Goal: Transaction & Acquisition: Purchase product/service

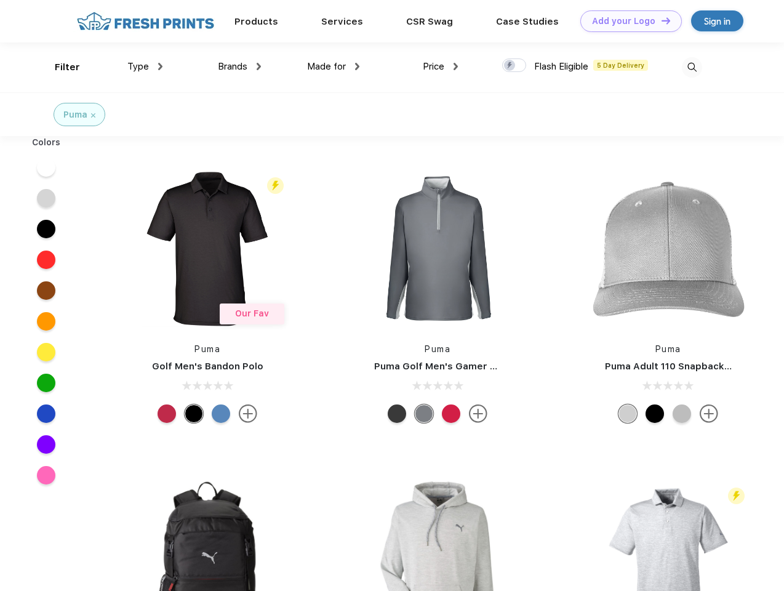
click at [626, 21] on link "Add your Logo Design Tool" at bounding box center [631, 21] width 102 height 22
click at [0, 0] on div "Design Tool" at bounding box center [0, 0] width 0 height 0
click at [660, 20] on link "Add your Logo Design Tool" at bounding box center [631, 21] width 102 height 22
click at [59, 67] on div "Filter" at bounding box center [67, 67] width 25 height 14
click at [145, 66] on span "Type" at bounding box center [138, 66] width 22 height 11
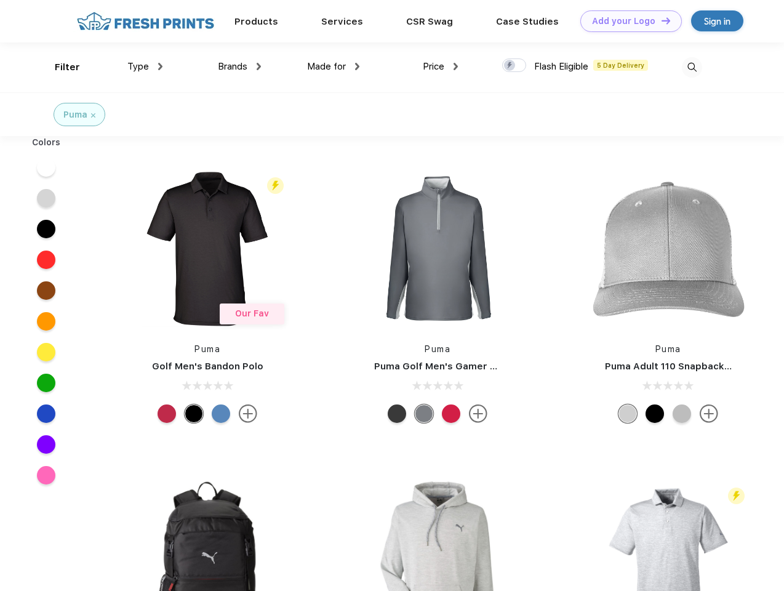
click at [239, 66] on span "Brands" at bounding box center [233, 66] width 30 height 11
click at [333, 66] on span "Made for" at bounding box center [326, 66] width 39 height 11
click at [440, 66] on span "Price" at bounding box center [434, 66] width 22 height 11
click at [514, 66] on div at bounding box center [514, 65] width 24 height 14
click at [510, 66] on input "checkbox" at bounding box center [506, 62] width 8 height 8
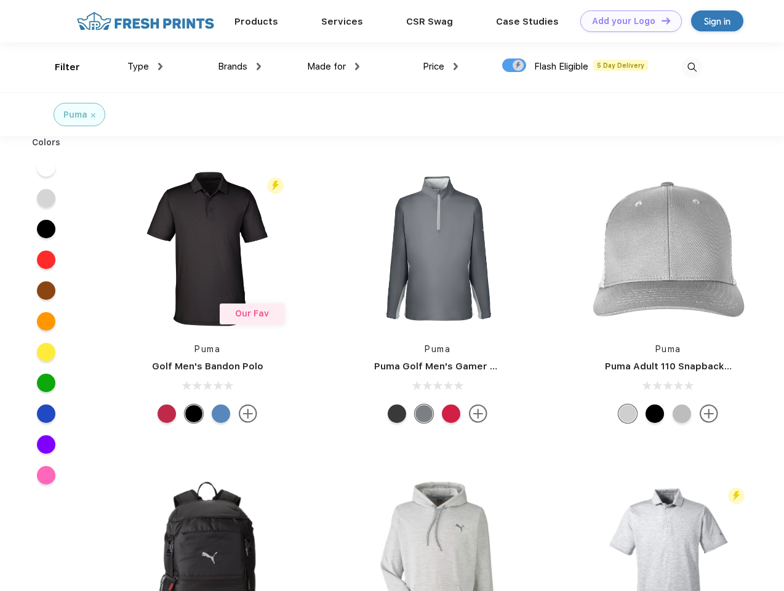
click at [692, 67] on img at bounding box center [692, 67] width 20 height 20
